Goal: Task Accomplishment & Management: Manage account settings

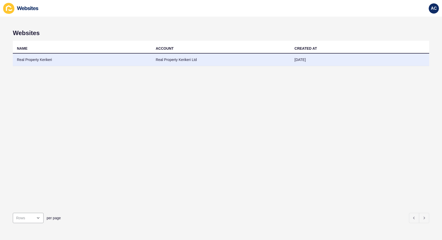
click at [170, 57] on td "Real Property Kerikeri Ltd" at bounding box center [221, 60] width 139 height 13
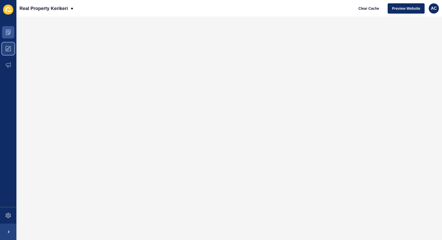
click at [10, 52] on span at bounding box center [8, 48] width 16 height 16
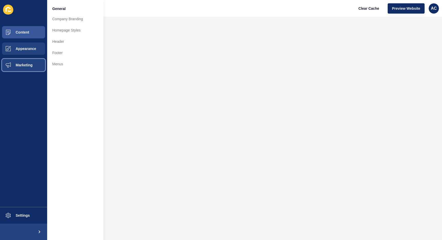
click at [13, 68] on span at bounding box center [8, 65] width 16 height 16
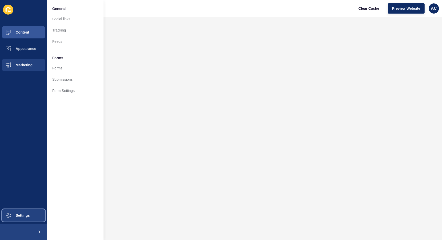
click at [24, 217] on span "Settings" at bounding box center [14, 215] width 30 height 4
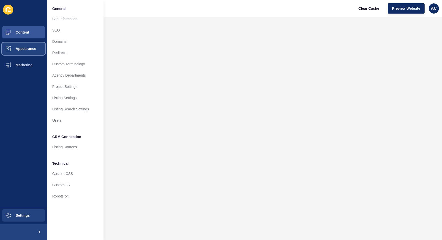
click at [39, 51] on button "Appearance" at bounding box center [23, 48] width 47 height 16
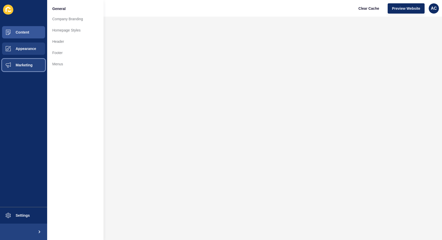
click at [33, 65] on button "Marketing" at bounding box center [23, 65] width 47 height 16
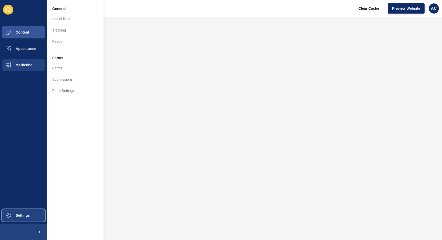
click at [30, 216] on button "Settings" at bounding box center [23, 215] width 47 height 16
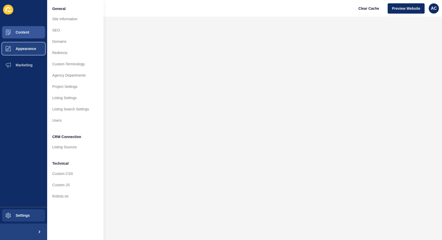
click at [25, 51] on button "Appearance" at bounding box center [23, 48] width 47 height 16
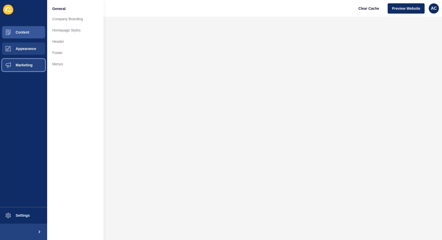
click at [29, 63] on span "Marketing" at bounding box center [15, 65] width 33 height 4
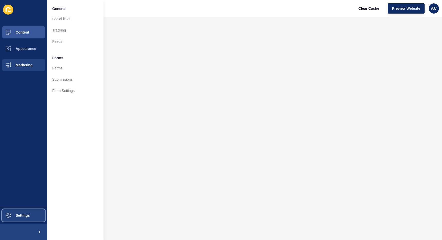
click at [25, 214] on span "Settings" at bounding box center [14, 215] width 30 height 4
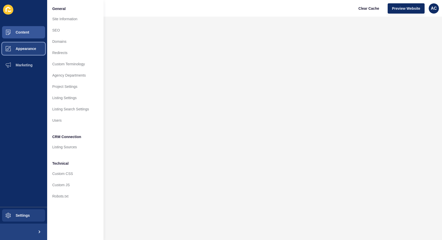
click at [33, 50] on span "Appearance" at bounding box center [17, 49] width 37 height 4
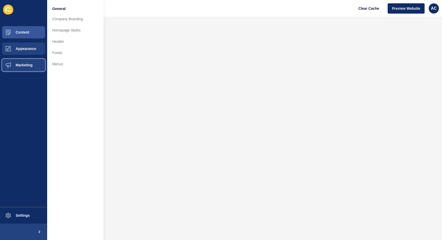
click at [29, 67] on button "Marketing" at bounding box center [23, 65] width 47 height 16
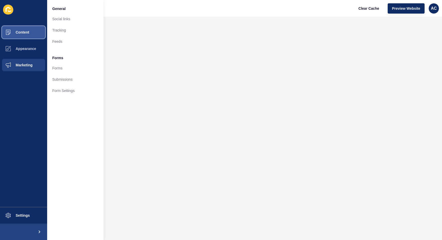
click at [31, 34] on button "Content" at bounding box center [23, 32] width 47 height 16
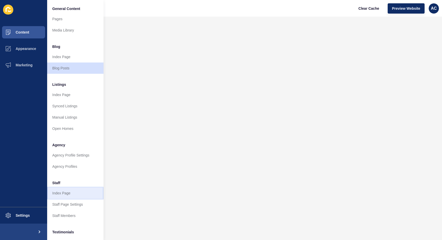
click at [62, 193] on link "Index Page" at bounding box center [75, 192] width 56 height 11
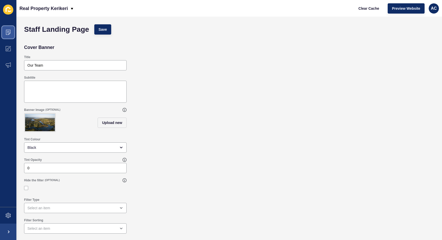
click at [6, 34] on icon at bounding box center [8, 32] width 5 height 5
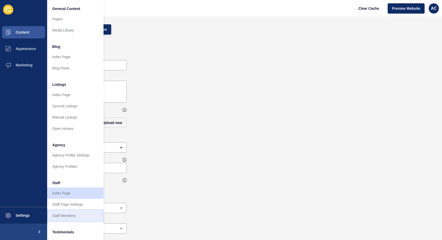
click at [71, 217] on link "Staff Members" at bounding box center [75, 215] width 56 height 11
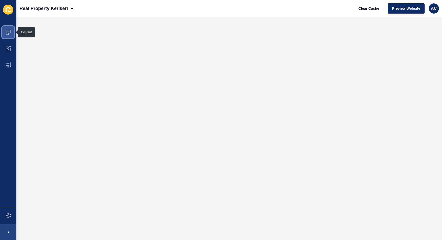
click at [8, 32] on icon at bounding box center [8, 32] width 5 height 5
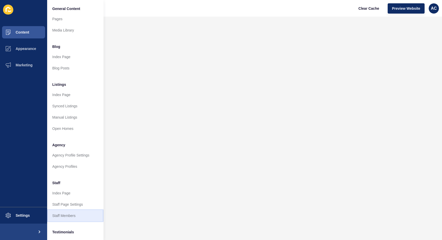
click at [70, 218] on link "Staff Members" at bounding box center [75, 215] width 56 height 11
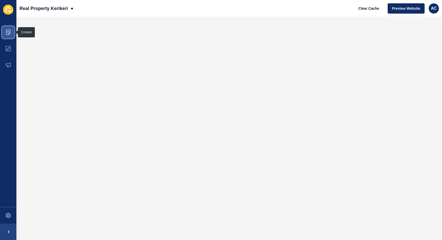
click at [6, 33] on icon at bounding box center [8, 32] width 5 height 5
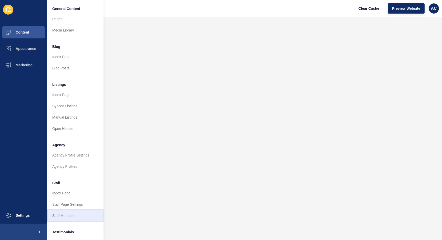
click at [62, 218] on link "Staff Members" at bounding box center [75, 215] width 56 height 11
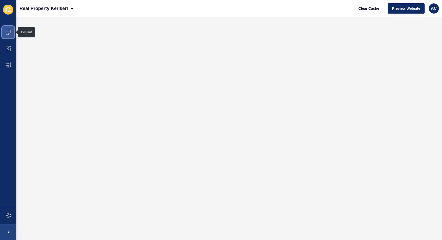
click at [9, 33] on icon at bounding box center [8, 32] width 5 height 5
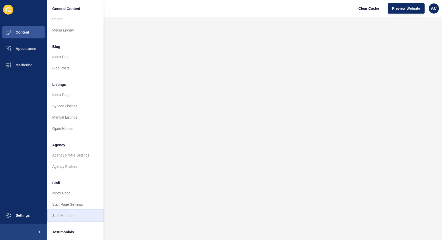
click at [82, 219] on link "Staff Members" at bounding box center [75, 215] width 56 height 11
